Goal: Find specific page/section

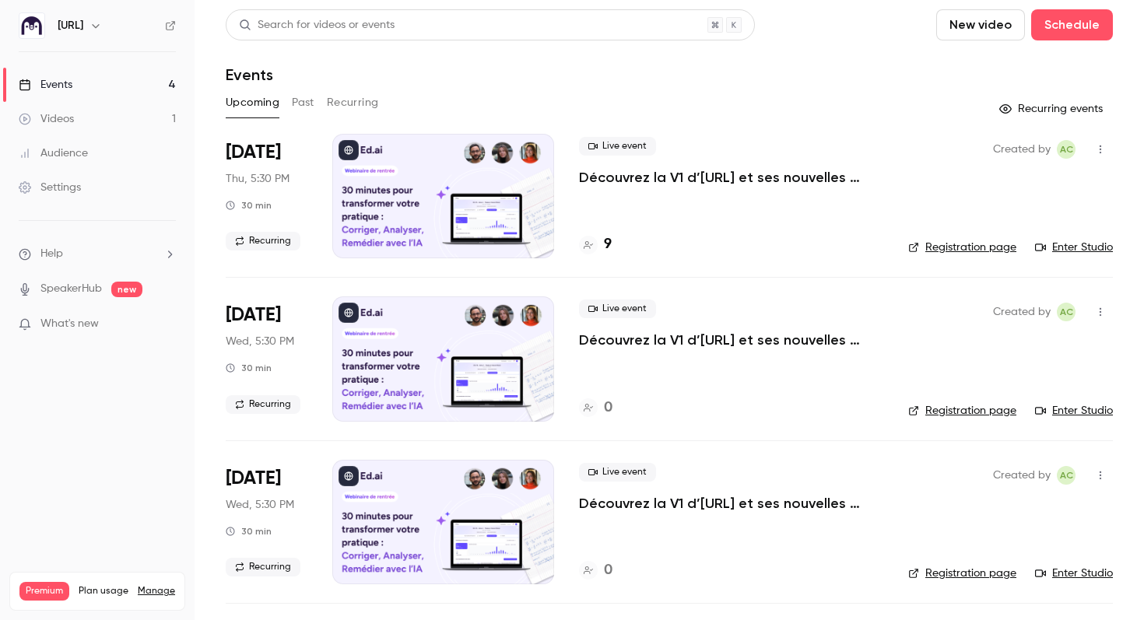
click at [161, 26] on div "[URL]" at bounding box center [97, 25] width 157 height 26
click at [169, 26] on icon at bounding box center [170, 25] width 11 height 11
